Goal: Transaction & Acquisition: Purchase product/service

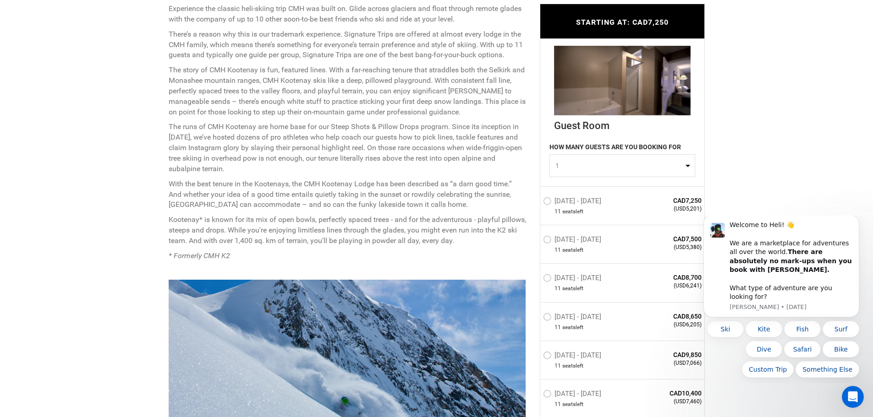
scroll to position [458, 0]
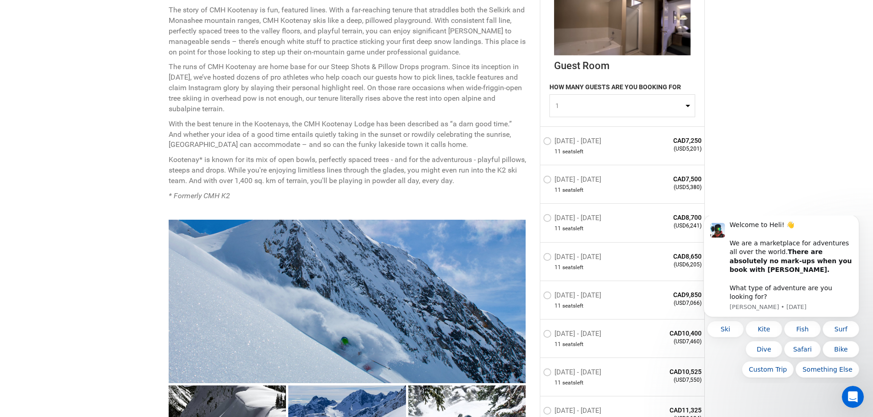
click at [568, 285] on label "[DATE] - [DATE]" at bounding box center [573, 334] width 60 height 11
click at [537, 285] on input "[DATE] - [DATE]" at bounding box center [537, 338] width 0 height 20
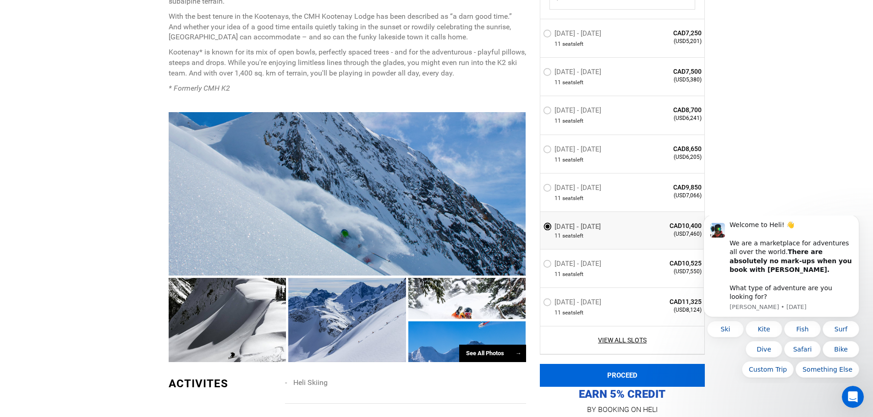
scroll to position [779, 0]
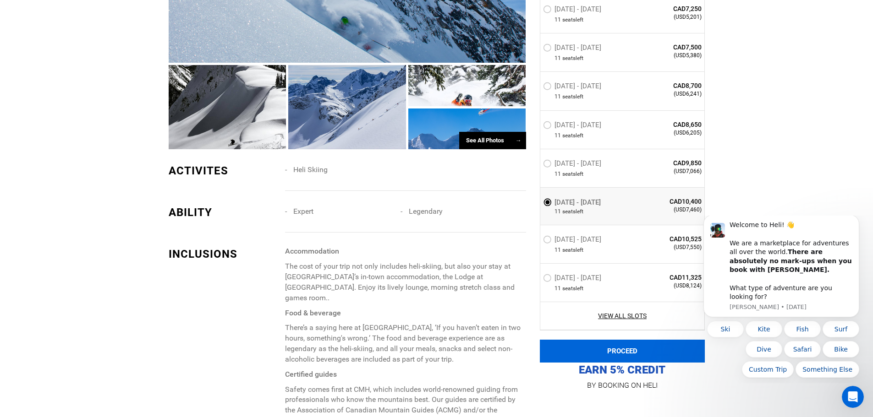
click at [579, 285] on button "PROCEED" at bounding box center [622, 351] width 165 height 23
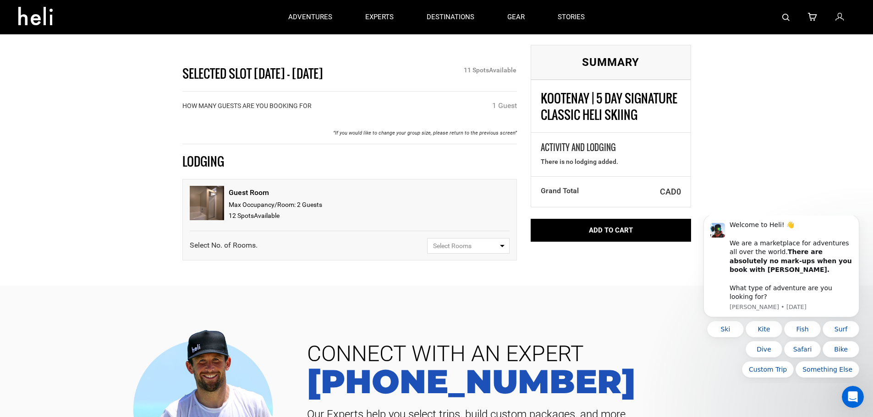
click at [491, 246] on span "Select Rooms" at bounding box center [465, 245] width 65 height 9
click at [487, 278] on link "1" at bounding box center [468, 281] width 82 height 16
select select "1"
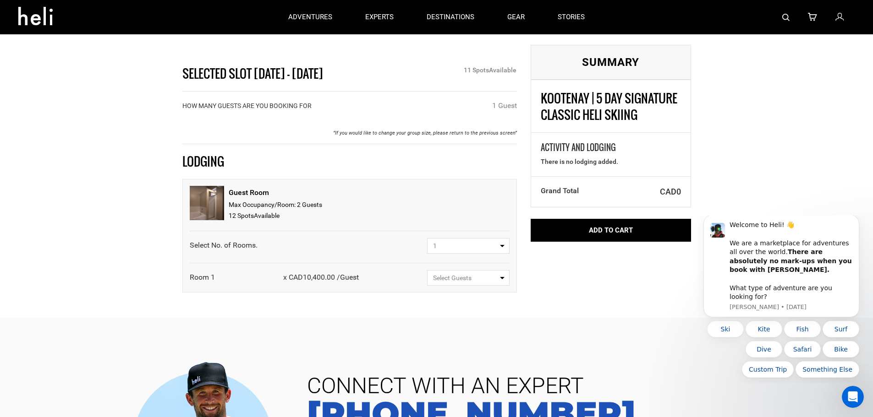
click at [454, 276] on span "Select Guests" at bounding box center [465, 278] width 65 height 9
click at [461, 285] on link "1 Guest" at bounding box center [468, 313] width 82 height 16
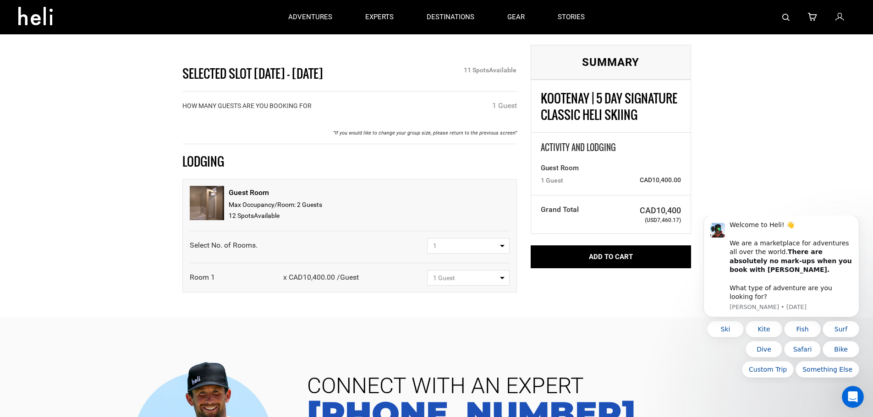
click at [493, 284] on button "1 Guest" at bounding box center [468, 278] width 82 height 16
click at [465, 285] on link "1 Guest" at bounding box center [468, 313] width 82 height 16
select select "1"
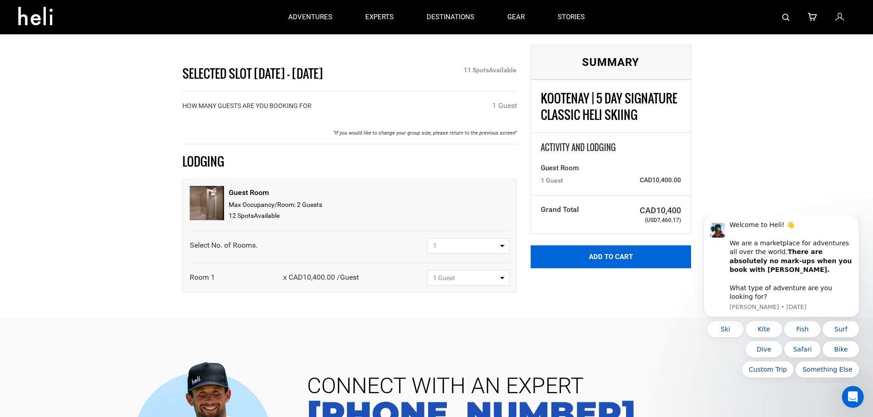
click at [579, 253] on button "Add to Cart" at bounding box center [611, 257] width 160 height 23
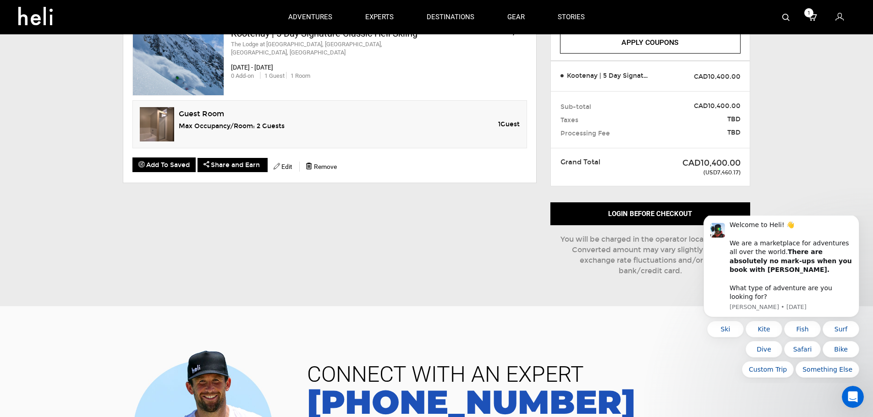
scroll to position [92, 0]
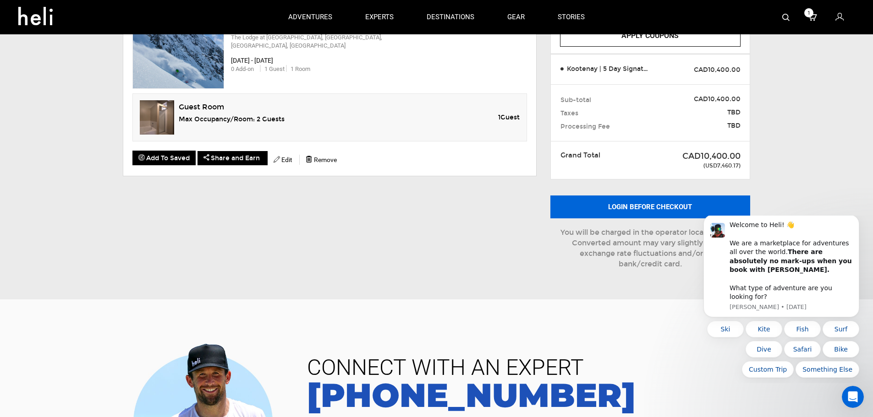
click at [579, 208] on button "Login before checkout" at bounding box center [650, 207] width 200 height 23
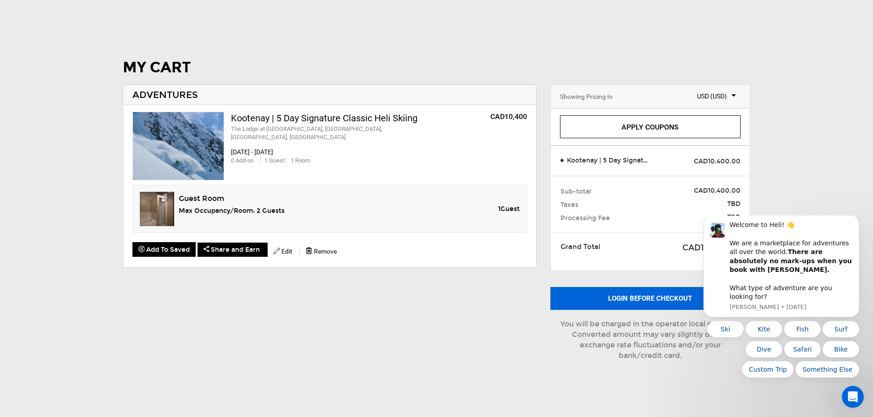
scroll to position [0, 0]
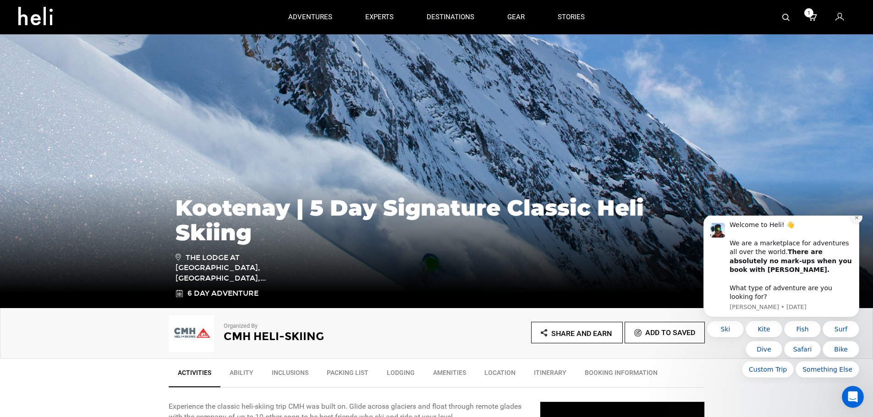
click at [579, 220] on icon "Dismiss notification" at bounding box center [856, 217] width 5 height 5
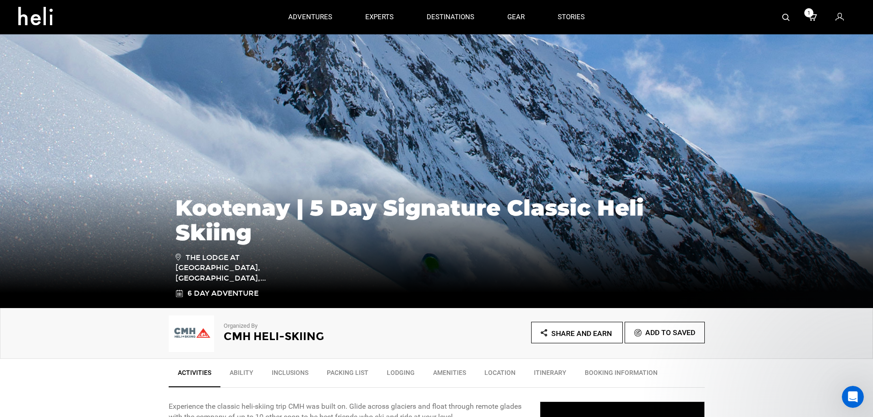
click at [579, 17] on icon at bounding box center [839, 17] width 8 height 12
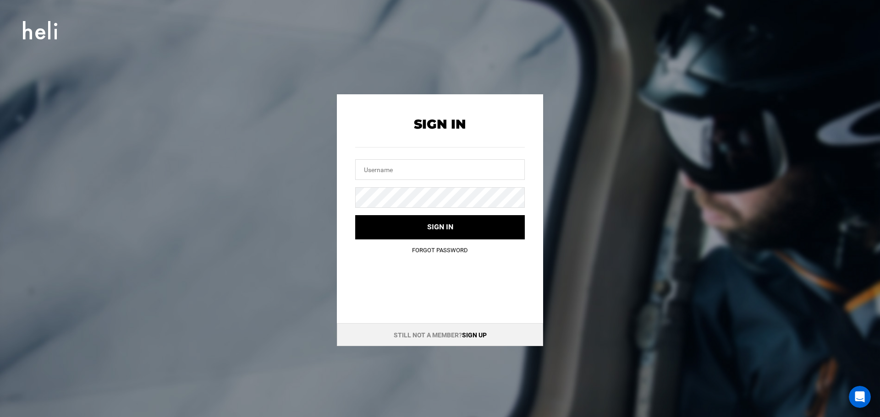
click at [444, 155] on div at bounding box center [440, 158] width 170 height 44
click at [470, 285] on link "Sign up" at bounding box center [474, 335] width 25 height 7
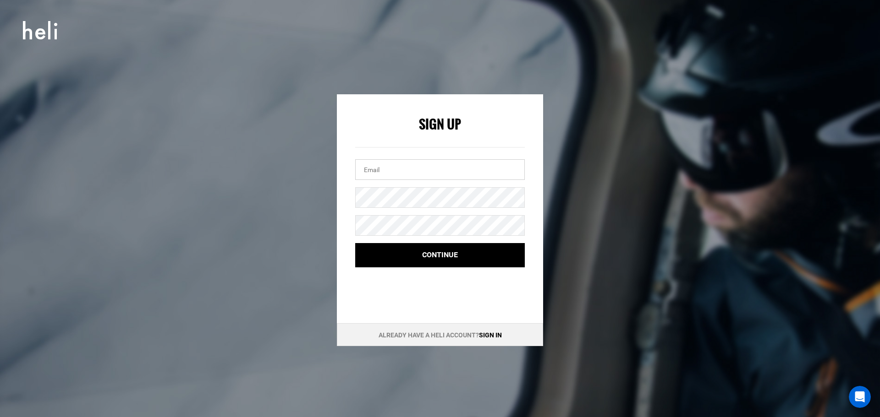
click at [397, 174] on input "email" at bounding box center [440, 169] width 170 height 21
type input "[EMAIL_ADDRESS][DOMAIN_NAME]"
click at [355, 243] on button "Continue" at bounding box center [440, 255] width 170 height 24
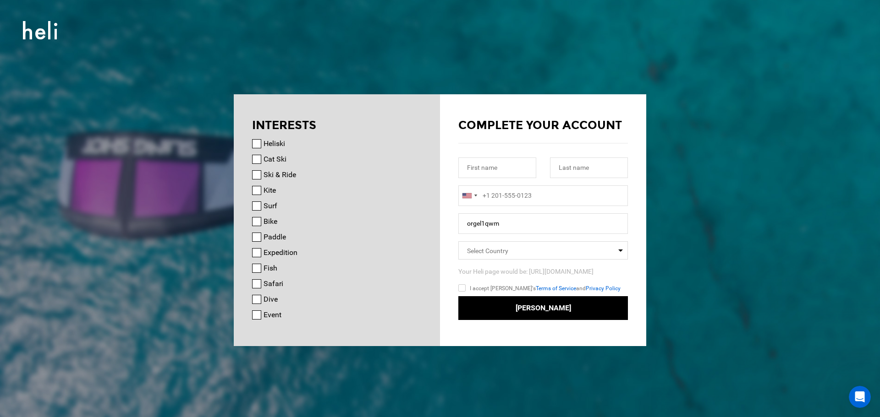
click at [257, 149] on div "Heliski" at bounding box center [337, 143] width 170 height 11
click at [258, 159] on input "Cat Ski" at bounding box center [256, 159] width 9 height 9
checkbox input "true"
click at [253, 143] on input "Heliski" at bounding box center [256, 143] width 9 height 9
checkbox input "true"
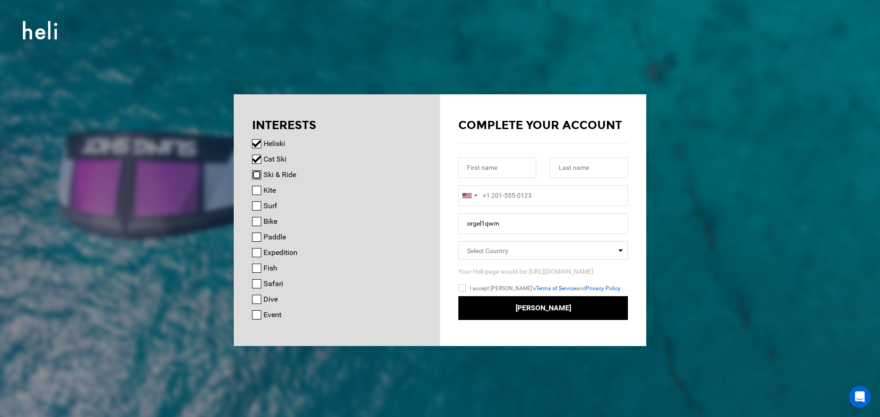
click at [255, 171] on input "Ski & Ride" at bounding box center [256, 174] width 9 height 9
checkbox input "true"
click at [259, 206] on input "Surf" at bounding box center [256, 206] width 9 height 9
checkbox input "true"
click at [258, 224] on input "Bike" at bounding box center [256, 221] width 9 height 9
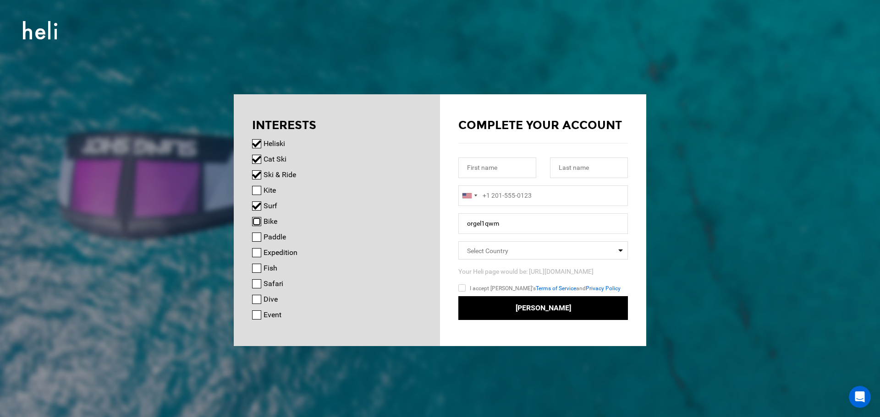
checkbox input "true"
click at [486, 174] on input "text" at bounding box center [497, 168] width 78 height 21
type input "[PERSON_NAME]"
type input "Orgel"
type input "16179090974"
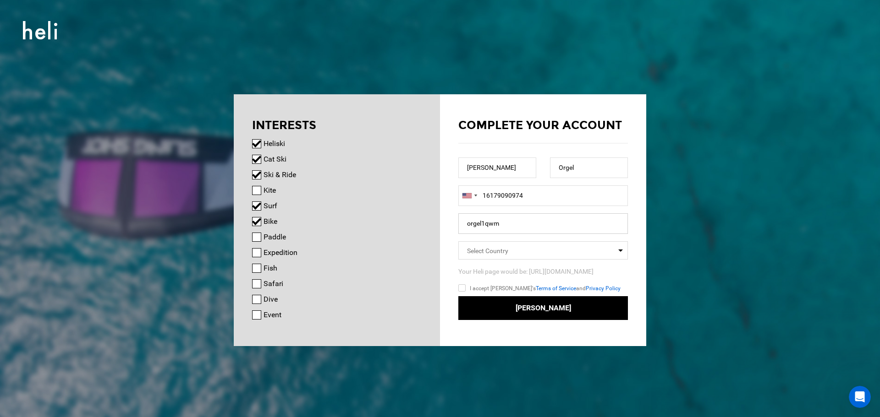
click at [500, 226] on input "orgel1qwm" at bounding box center [543, 224] width 170 height 21
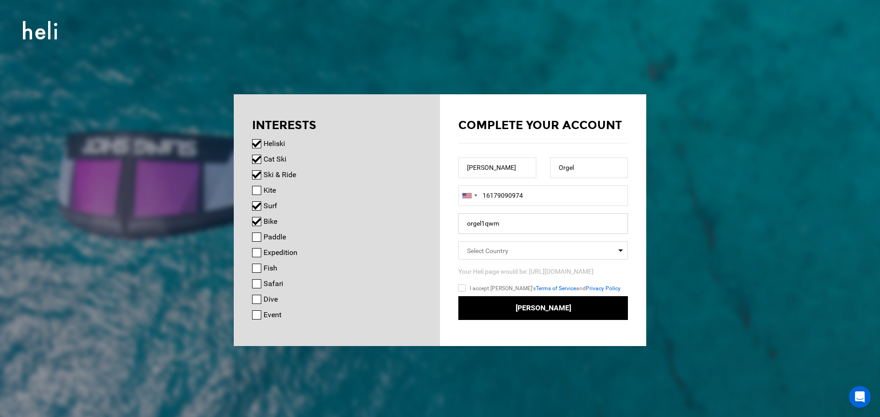
click at [500, 226] on input "orgel1qwm" at bounding box center [543, 224] width 170 height 21
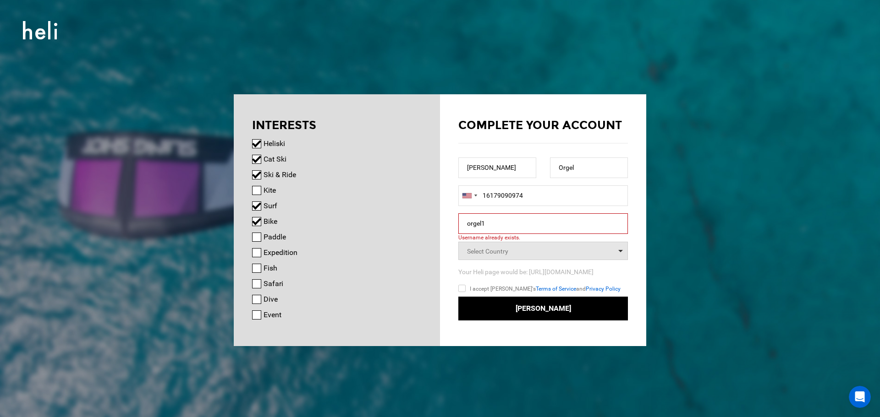
drag, startPoint x: 502, startPoint y: 252, endPoint x: 506, endPoint y: 237, distance: 15.2
click at [506, 237] on form "Complete your account [PERSON_NAME] [GEOGRAPHIC_DATA] +1 [GEOGRAPHIC_DATA] (‫[G…" at bounding box center [543, 219] width 170 height 204
click at [506, 228] on input "orgel1" at bounding box center [543, 224] width 170 height 21
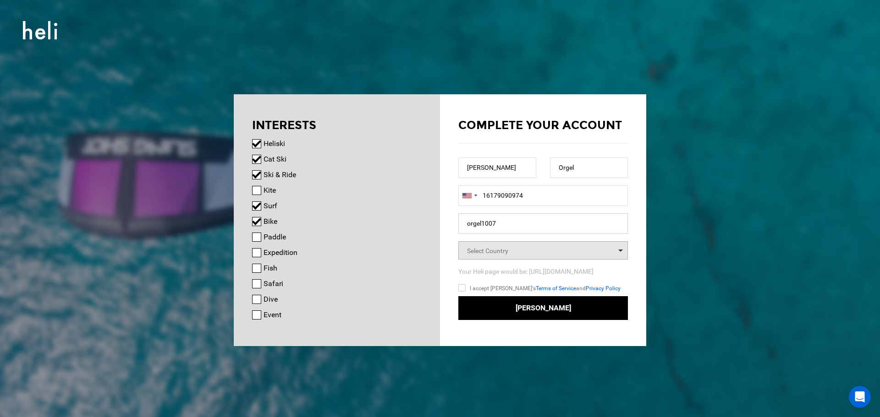
type input "orgel1007"
click at [514, 251] on span "Select Country" at bounding box center [543, 250] width 170 height 18
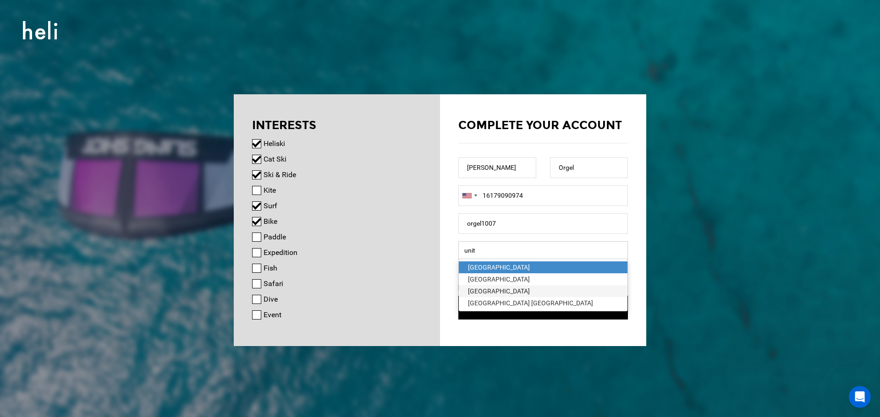
type input "unit"
click at [486, 285] on div "[GEOGRAPHIC_DATA]" at bounding box center [543, 291] width 150 height 9
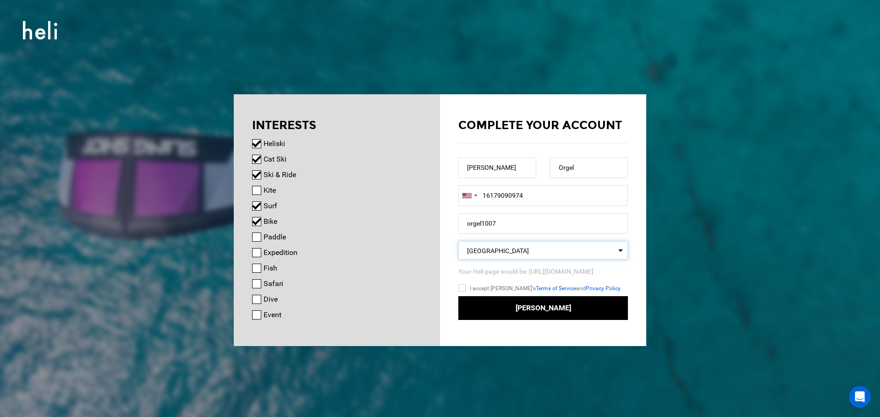
click at [477, 285] on input "I accept [PERSON_NAME]'s Terms of Service and Privacy Policy" at bounding box center [475, 289] width 34 height 13
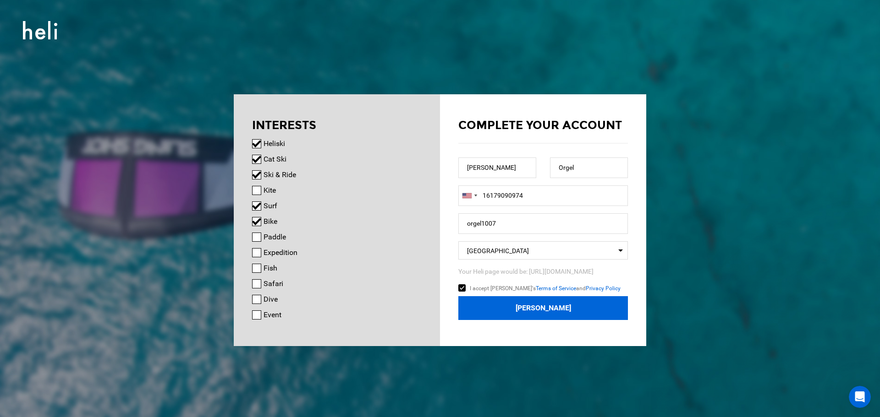
click at [484, 285] on button "[PERSON_NAME]" at bounding box center [543, 308] width 170 height 24
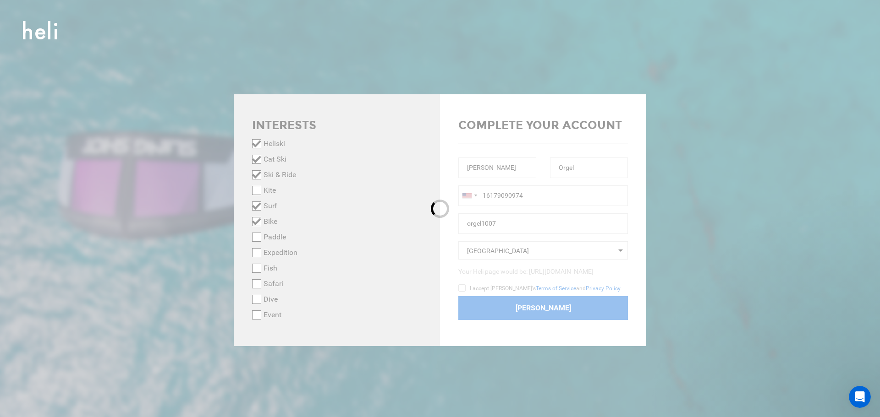
checkbox input "false"
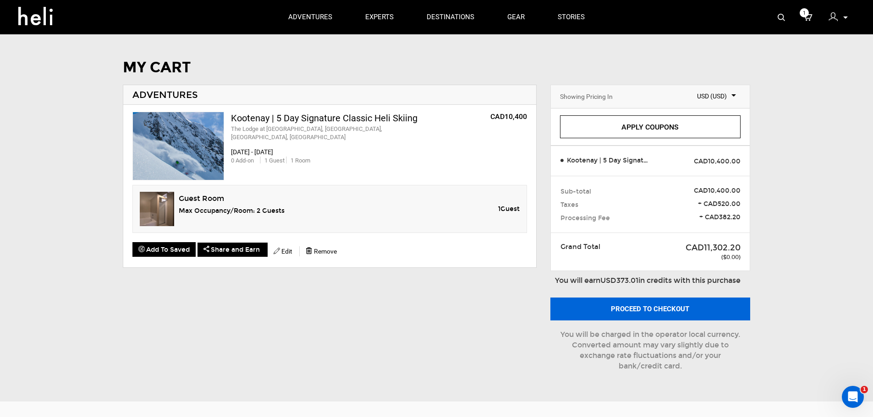
click at [652, 310] on button "Proceed to checkout" at bounding box center [650, 309] width 200 height 23
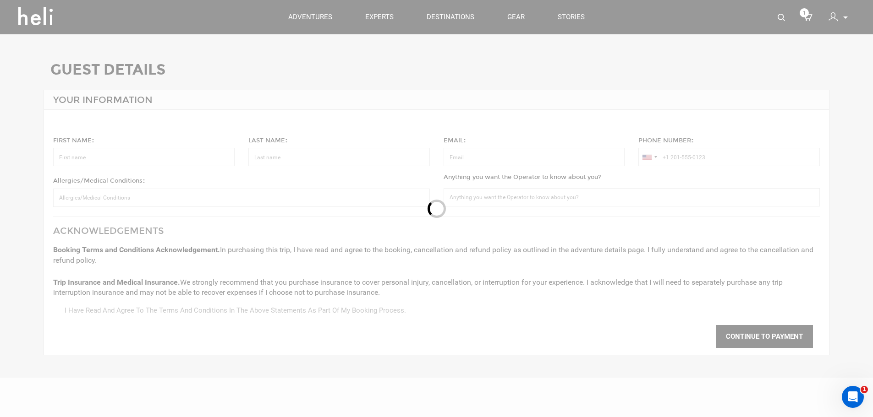
type input "[PERSON_NAME]"
type input "Orgel"
type input "[EMAIL_ADDRESS][DOMAIN_NAME]"
type input "+1 617-909-0974"
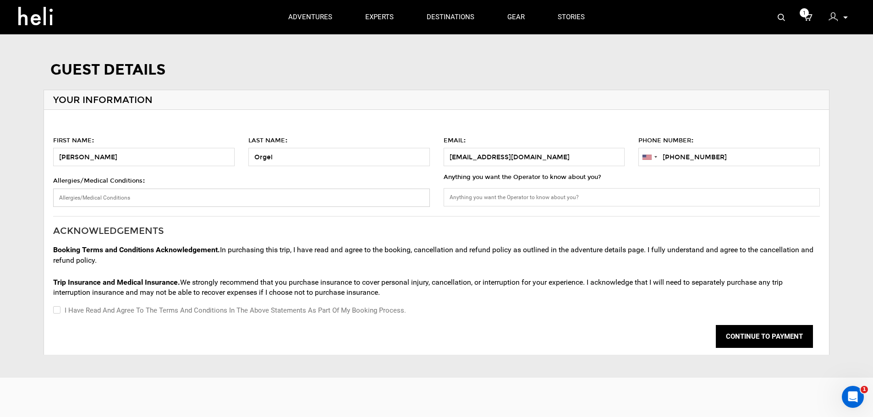
click at [252, 190] on input "Allergies/Medical Conditions :" at bounding box center [241, 198] width 376 height 18
click at [492, 191] on input "Anything you want the Operator to know about you?" at bounding box center [632, 197] width 376 height 18
drag, startPoint x: 757, startPoint y: 330, endPoint x: 725, endPoint y: 283, distance: 56.9
click at [725, 283] on div "ACKNOWLEDGEMENTS Booking Terms and Conditions Acknowledgement. In purchasing th…" at bounding box center [436, 286] width 767 height 138
click at [750, 333] on button "CONTINUE TO PAYMENT" at bounding box center [764, 336] width 97 height 23
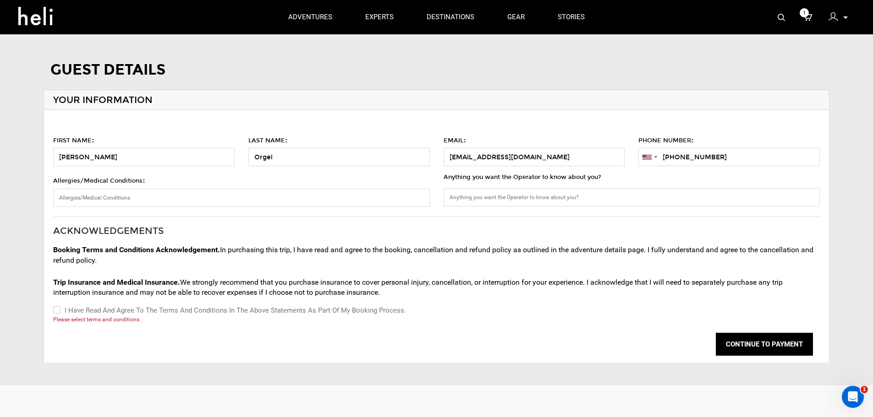
click at [240, 309] on label "I have read and agree to the terms and conditions in the above statements as pa…" at bounding box center [229, 310] width 353 height 11
click at [59, 309] on input "I have read and agree to the terms and conditions in the above statements as pa…" at bounding box center [56, 310] width 6 height 11
checkbox input "true"
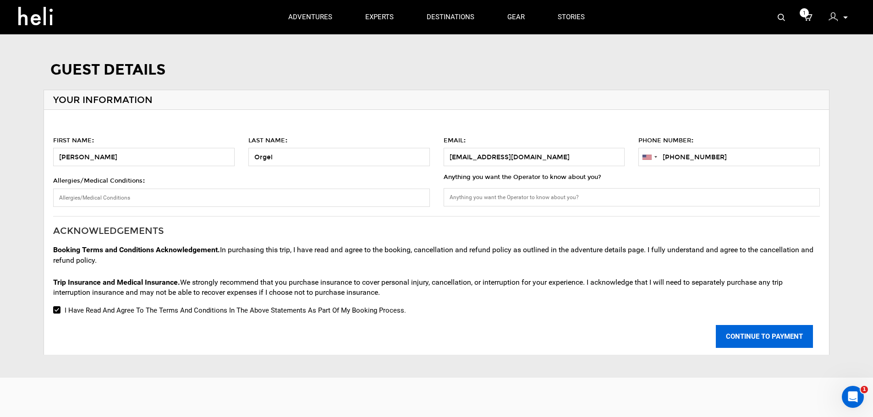
click at [772, 331] on button "CONTINUE TO PAYMENT" at bounding box center [764, 336] width 97 height 23
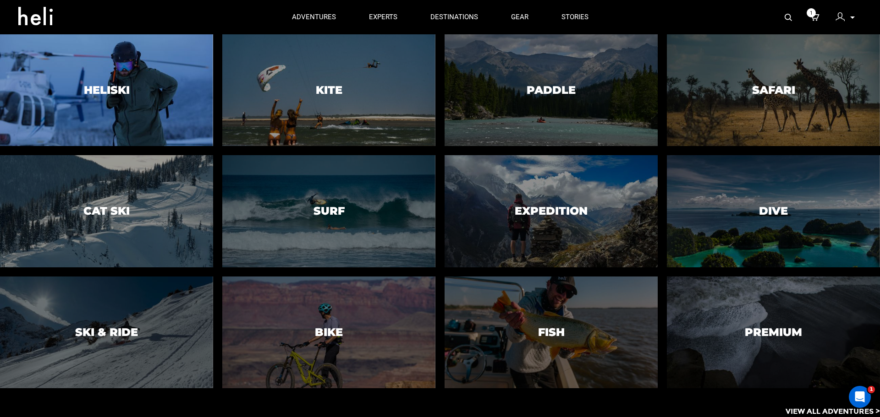
drag, startPoint x: 313, startPoint y: 15, endPoint x: 133, endPoint y: 96, distance: 197.9
click at [133, 0] on div "adventures adventures experts destinations gear stories search cart 1 my profil…" at bounding box center [440, 0] width 880 height 0
click at [133, 96] on div at bounding box center [106, 90] width 217 height 114
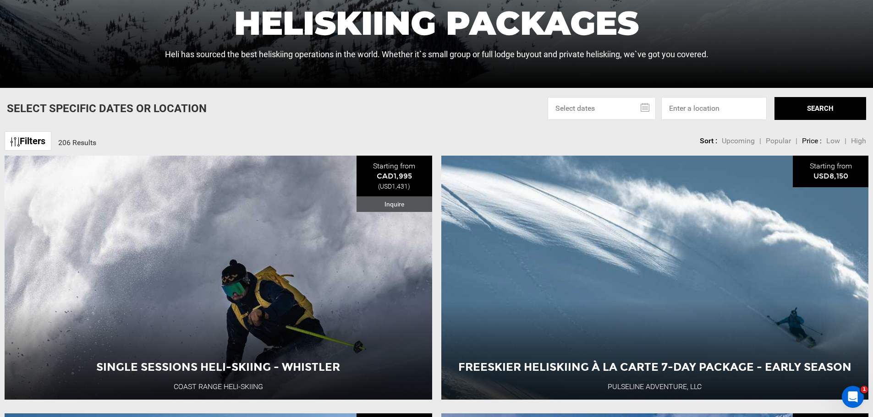
scroll to position [412, 0]
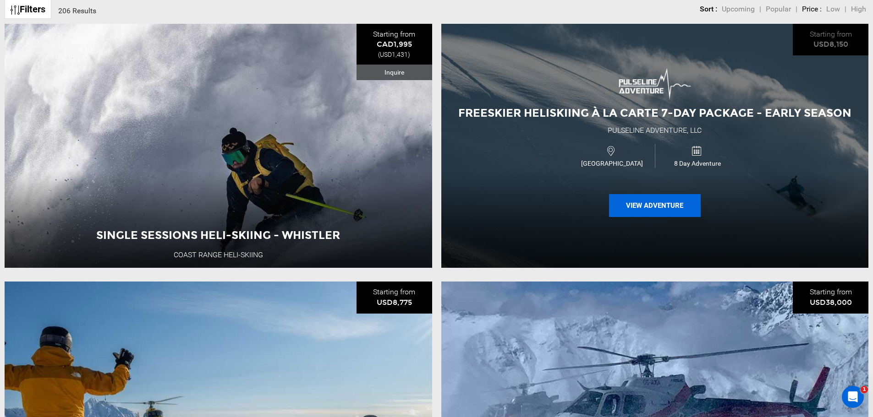
click at [669, 206] on button "View Adventure" at bounding box center [655, 205] width 92 height 23
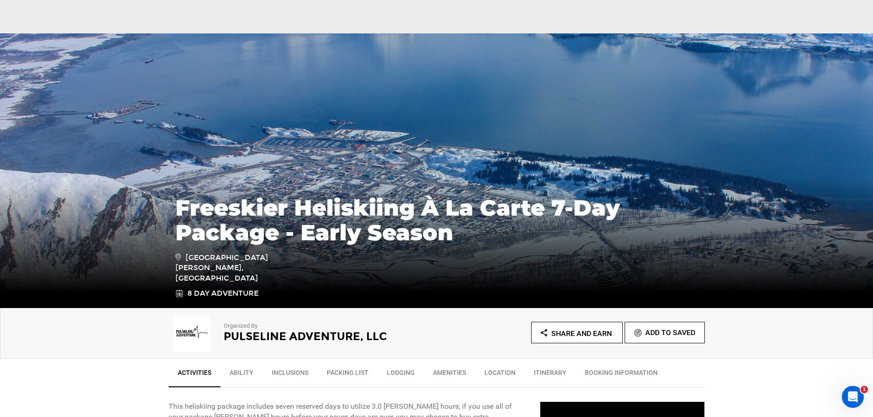
scroll to position [275, 0]
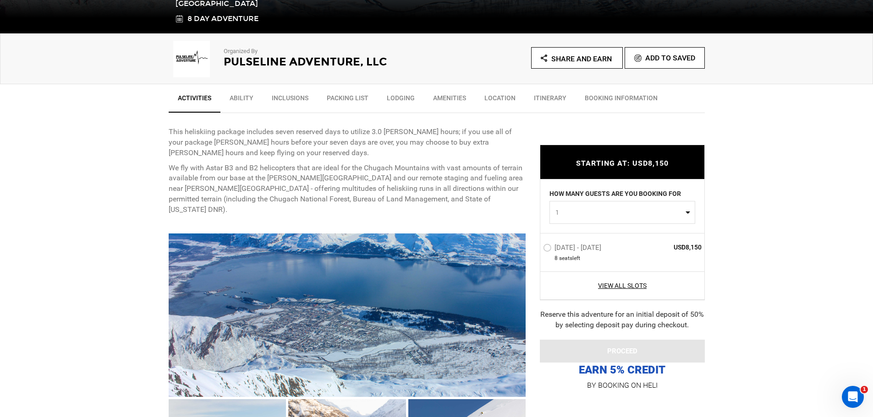
click at [647, 220] on button "1" at bounding box center [622, 212] width 146 height 23
click at [647, 221] on button "1" at bounding box center [622, 212] width 146 height 23
click at [566, 277] on link "4" at bounding box center [622, 284] width 145 height 16
select select "4"
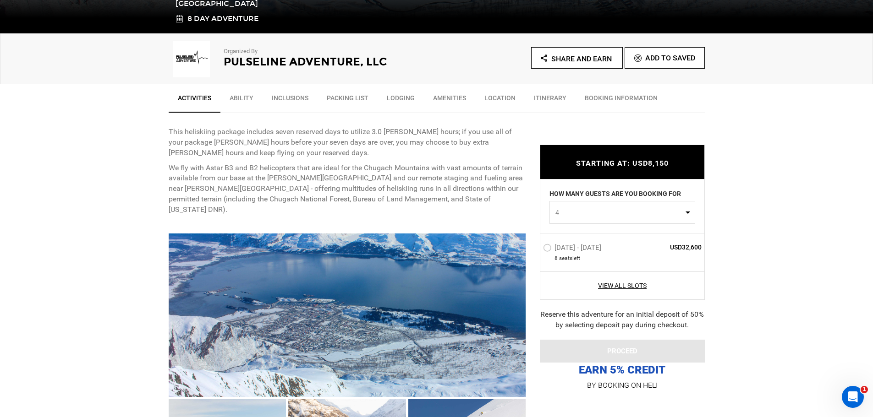
click at [562, 202] on button "4" at bounding box center [622, 212] width 146 height 23
click at [562, 203] on button "4" at bounding box center [622, 212] width 146 height 23
click at [557, 247] on label "Mar 7 - Mar 14, 2026" at bounding box center [573, 249] width 60 height 11
click at [537, 247] on input "Mar 7 - Mar 14, 2026" at bounding box center [537, 252] width 0 height 20
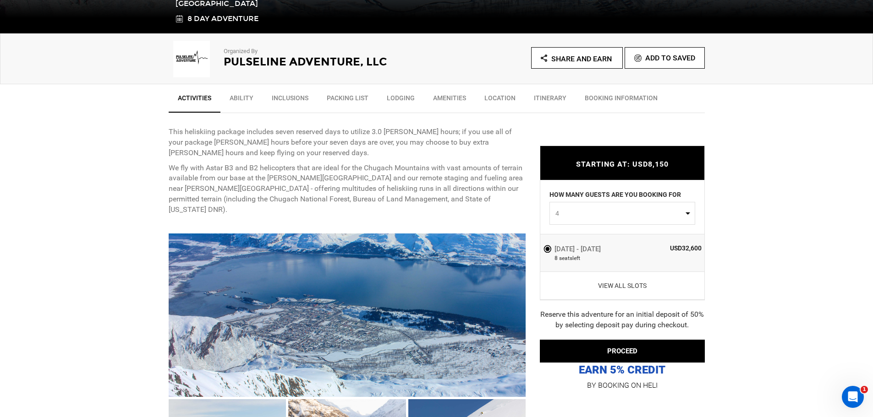
click at [630, 284] on link "View All Slots" at bounding box center [622, 285] width 159 height 9
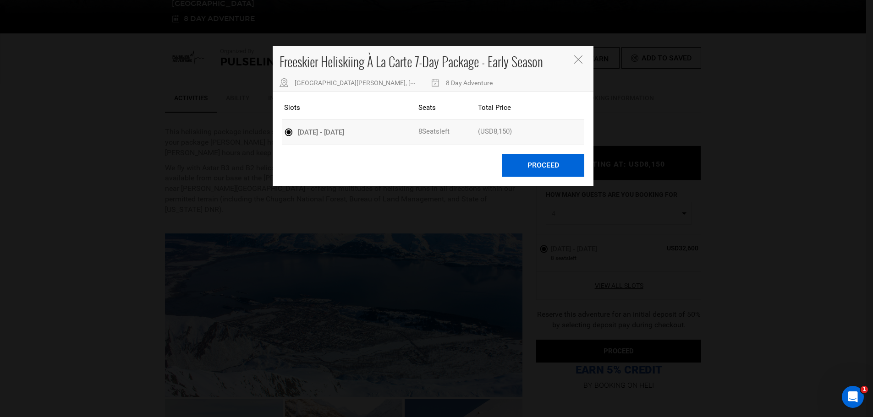
click at [517, 170] on button "Proceed" at bounding box center [543, 165] width 82 height 22
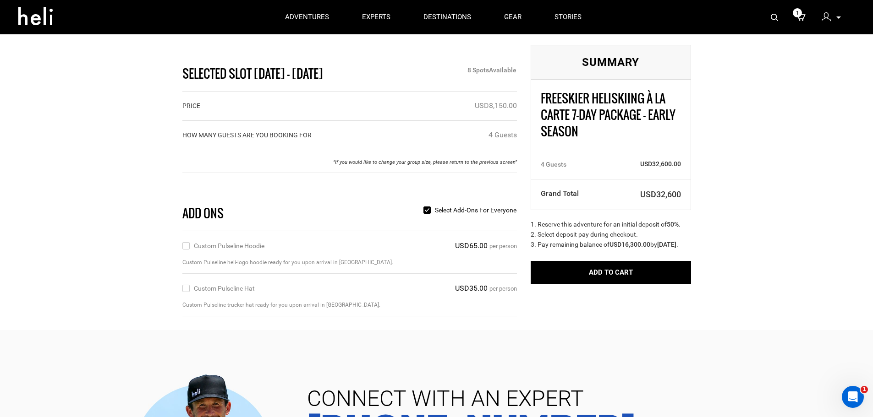
click at [452, 215] on label "Select add-ons for everyone" at bounding box center [469, 210] width 93 height 10
click at [391, 216] on input "Select add-ons for everyone" at bounding box center [388, 210] width 6 height 11
checkbox input "false"
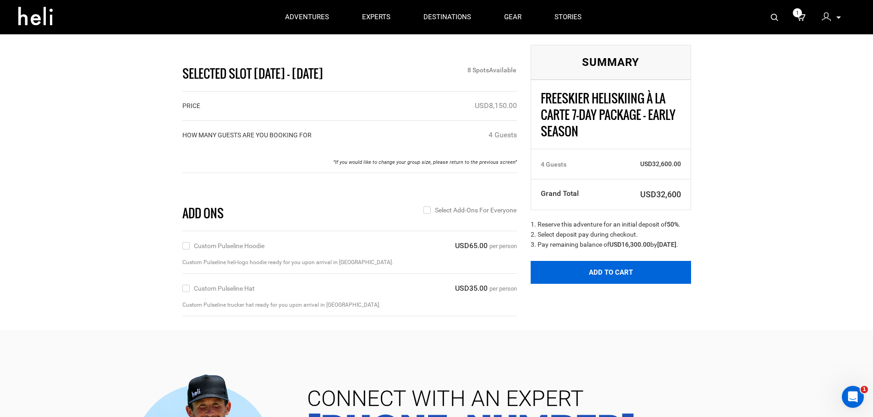
click at [554, 278] on button "Add to Cart" at bounding box center [611, 272] width 160 height 23
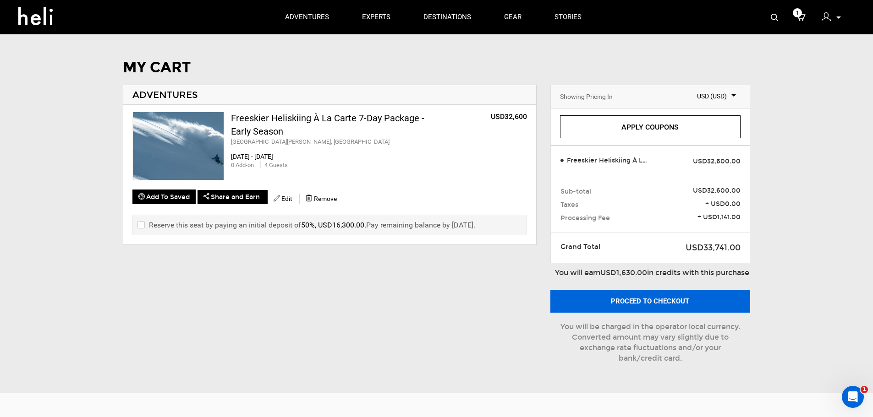
click at [678, 313] on button "Proceed to checkout" at bounding box center [650, 301] width 200 height 23
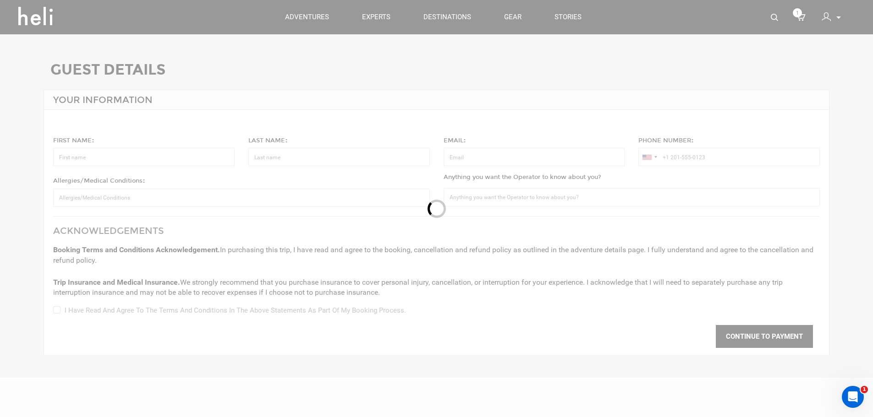
type input "[PERSON_NAME]"
type input "Orgel"
type input "[EMAIL_ADDRESS][DOMAIN_NAME]"
type input "+1 617-909-0974"
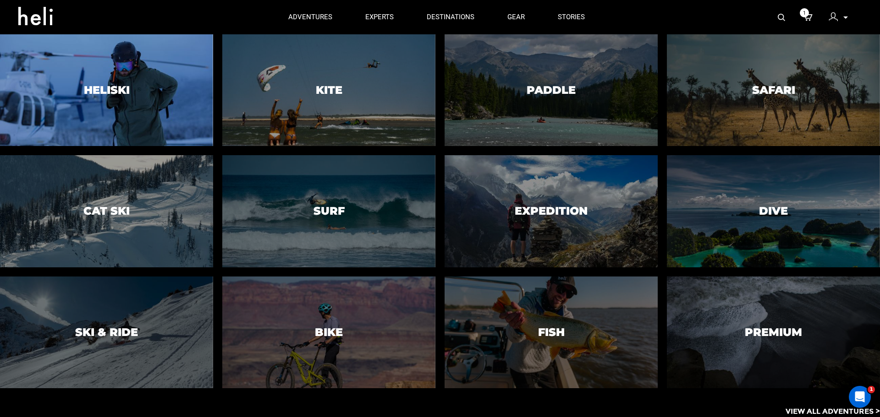
click at [59, 81] on div at bounding box center [106, 90] width 217 height 114
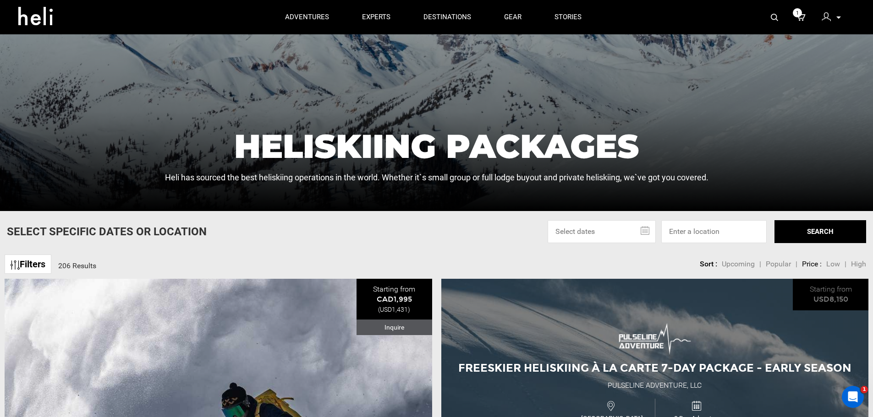
scroll to position [92, 0]
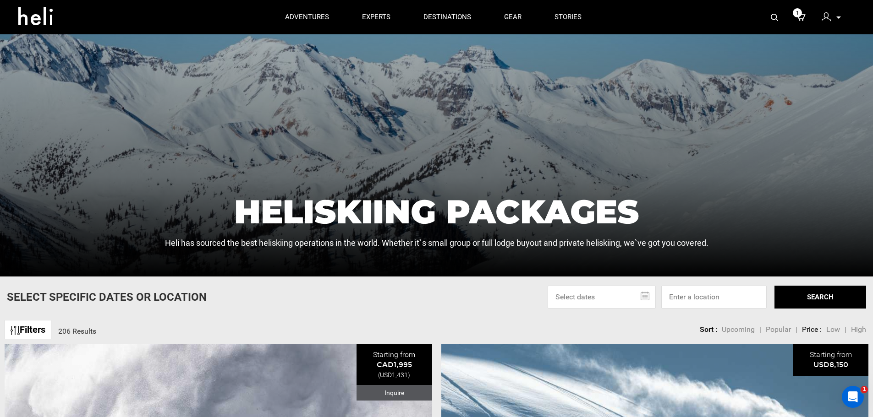
click at [833, 330] on span "Low" at bounding box center [833, 329] width 14 height 9
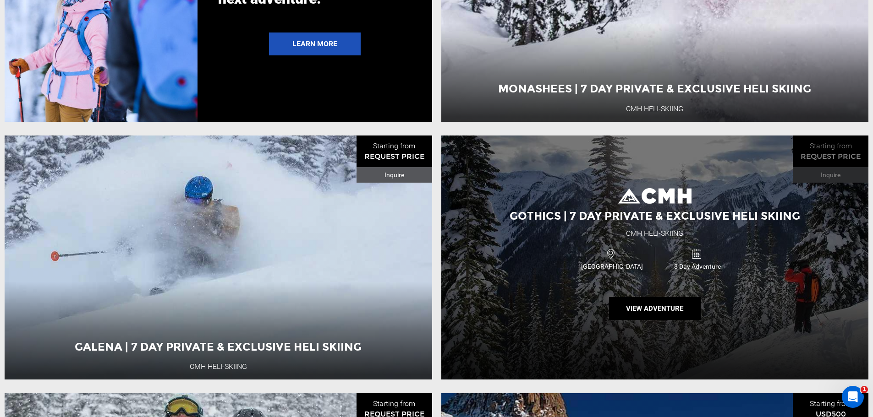
scroll to position [2520, 0]
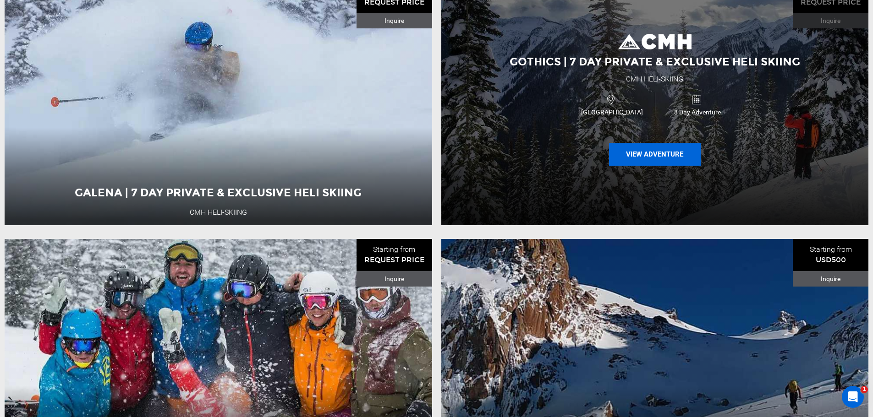
click at [660, 166] on button "View Adventure" at bounding box center [655, 154] width 92 height 23
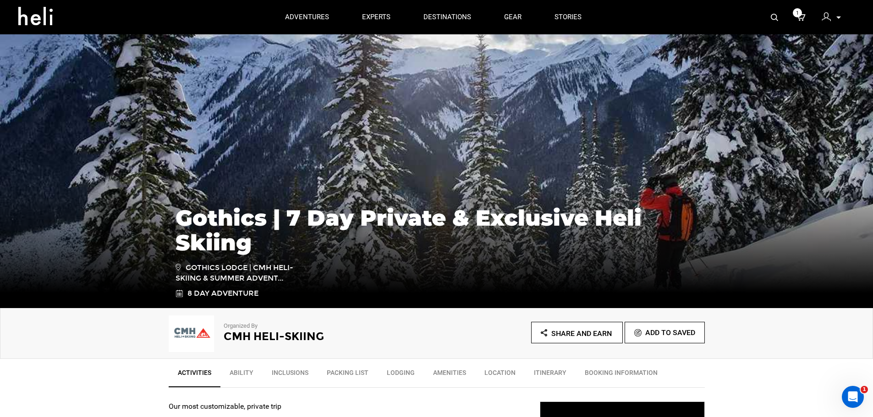
scroll to position [275, 0]
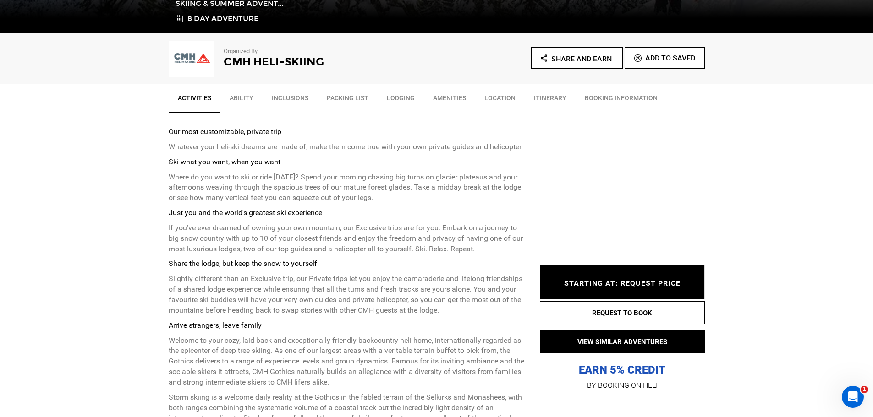
click at [637, 277] on div "STARTING AT: REQUEST PRICE STARTING AT: REQUEST PRICE" at bounding box center [622, 282] width 165 height 35
click at [227, 95] on link "Ability" at bounding box center [241, 100] width 42 height 23
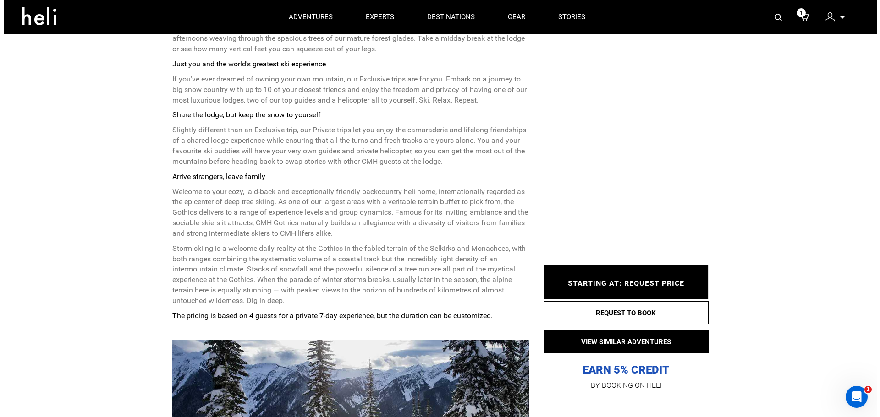
scroll to position [423, 0]
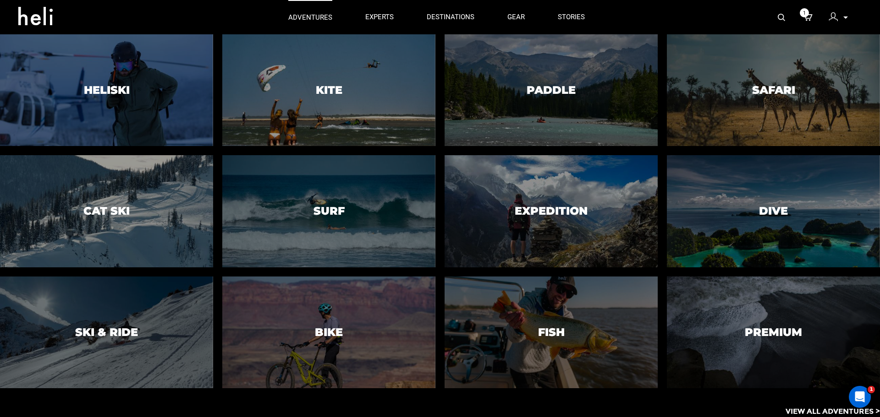
click at [306, 19] on p "adventures" at bounding box center [310, 18] width 44 height 10
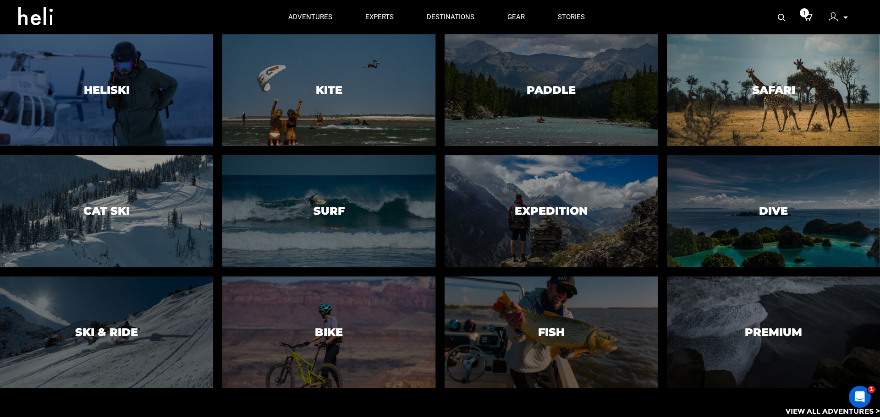
click at [734, 66] on div at bounding box center [772, 90] width 217 height 114
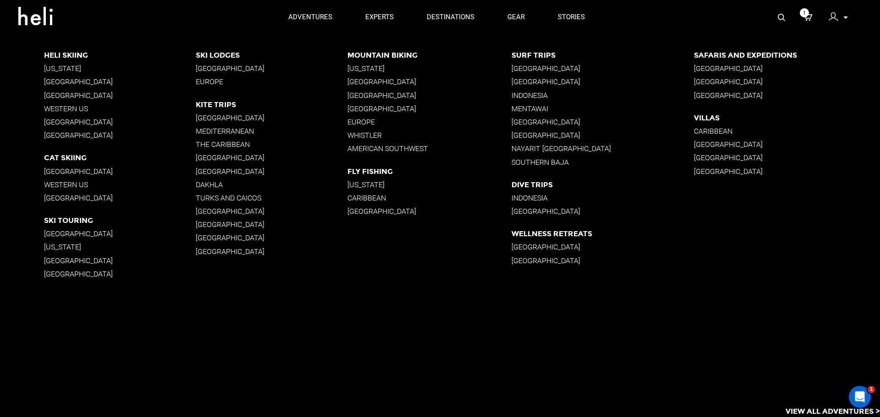
click at [355, 96] on p "British Columbia" at bounding box center [429, 95] width 164 height 9
click at [386, 104] on p "Pacific Northwest" at bounding box center [429, 108] width 164 height 9
click at [369, 98] on p "British Columbia" at bounding box center [429, 95] width 164 height 9
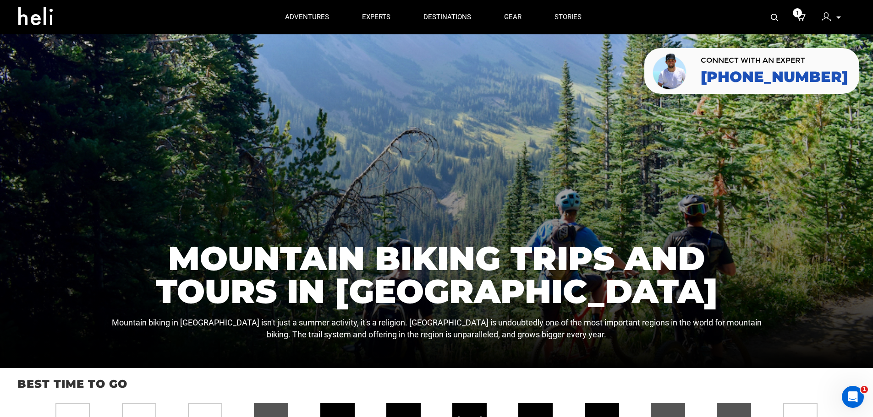
drag, startPoint x: 522, startPoint y: 296, endPoint x: 519, endPoint y: 46, distance: 249.7
